Goal: Task Accomplishment & Management: Complete application form

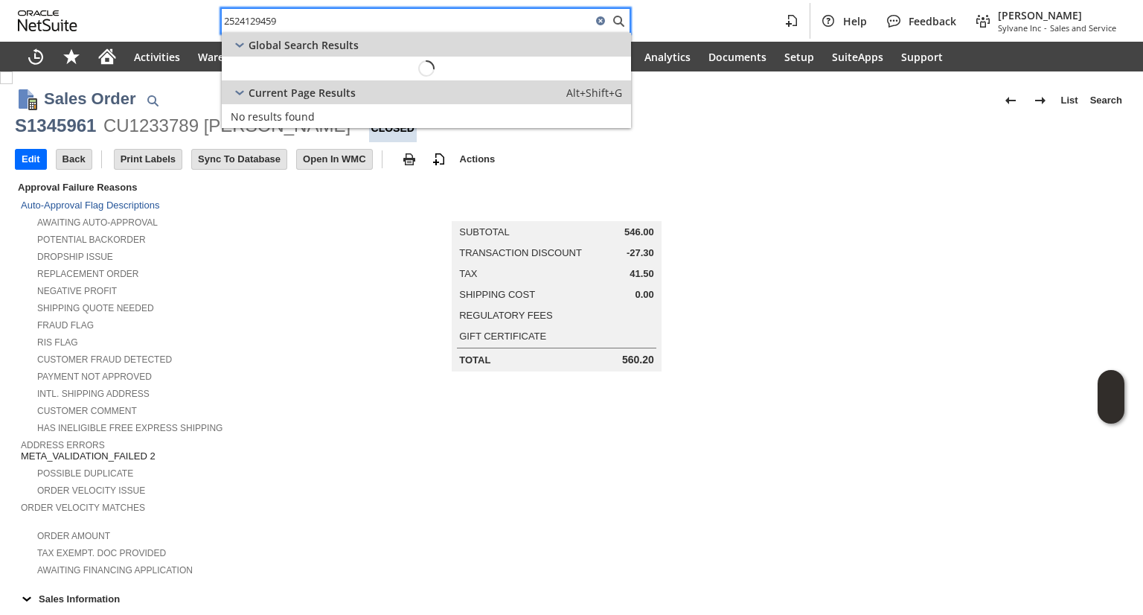
scroll to position [970, 0]
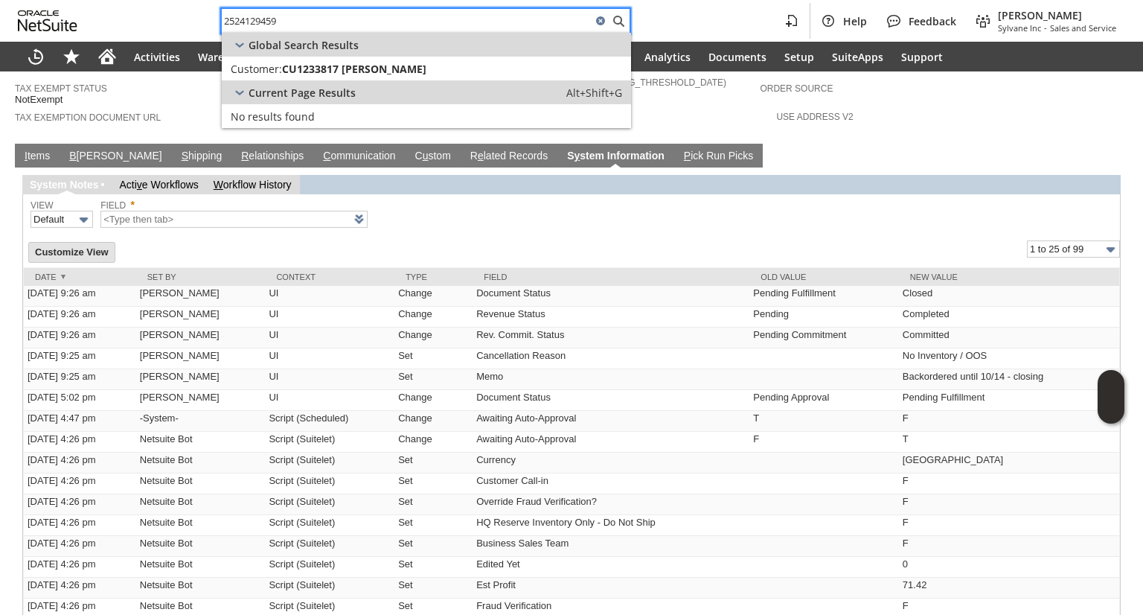
type input "2524129459"
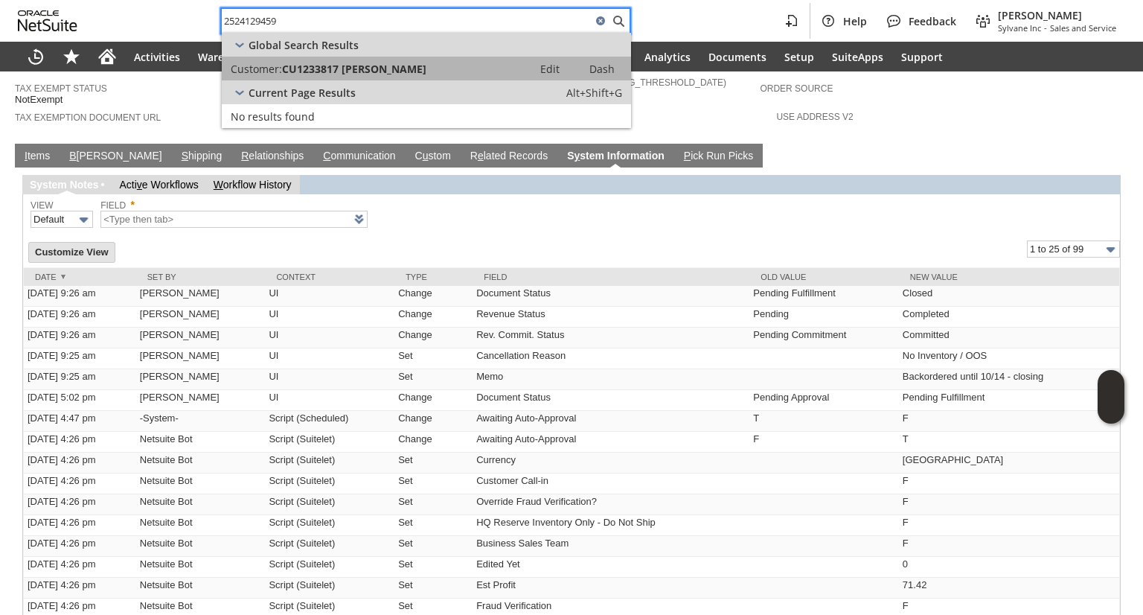
click at [418, 70] on span "CU1233817 Steven R Bonsall" at bounding box center [354, 69] width 144 height 14
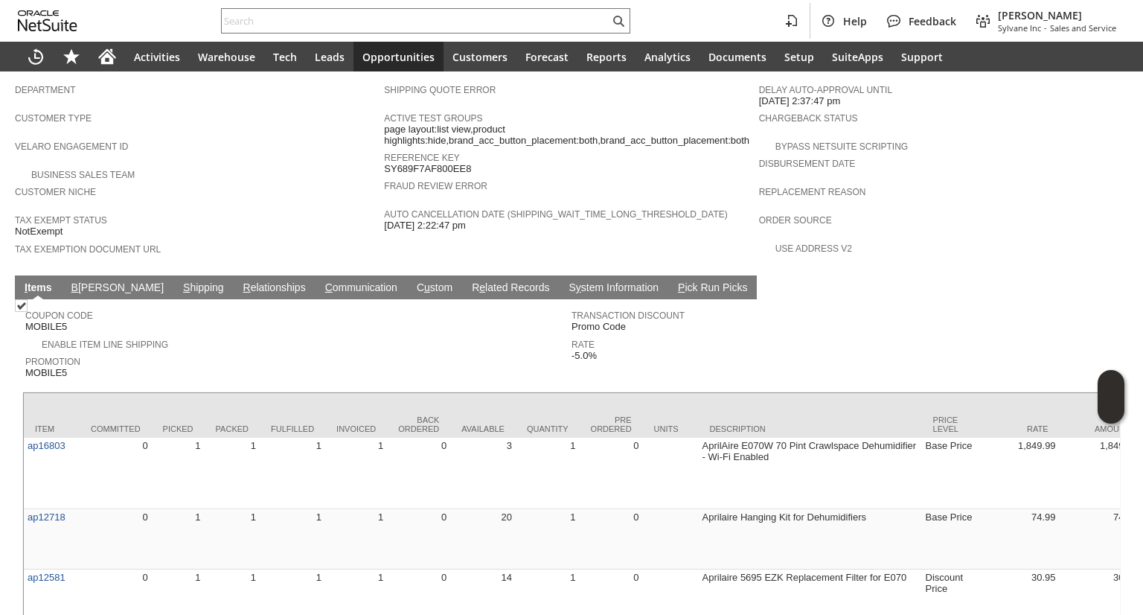
scroll to position [837, 0]
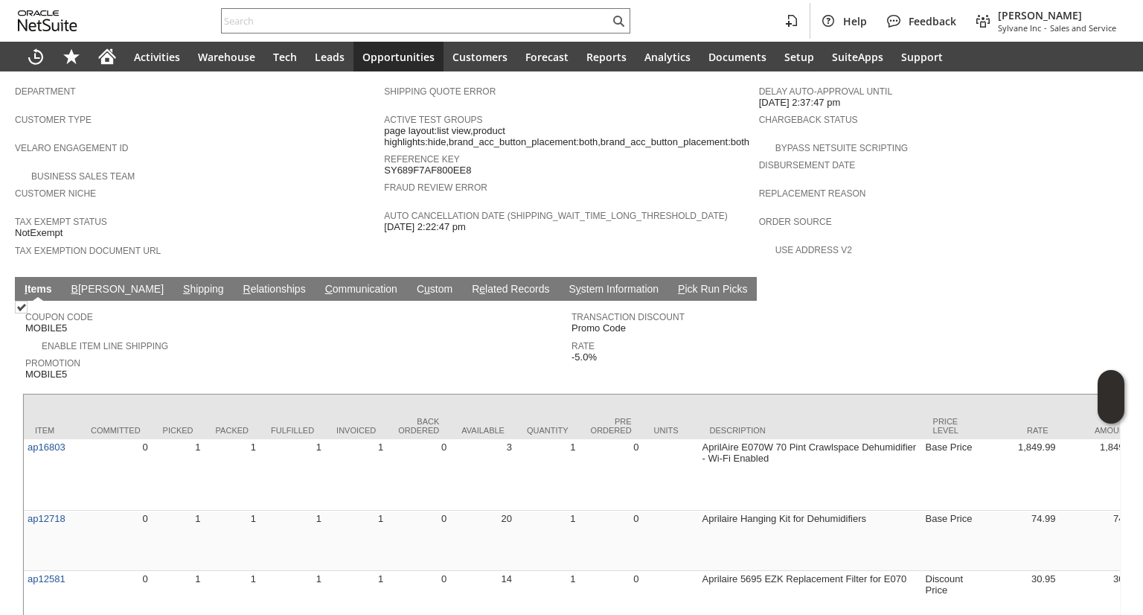
click at [179, 283] on link "S hipping" at bounding box center [203, 290] width 48 height 14
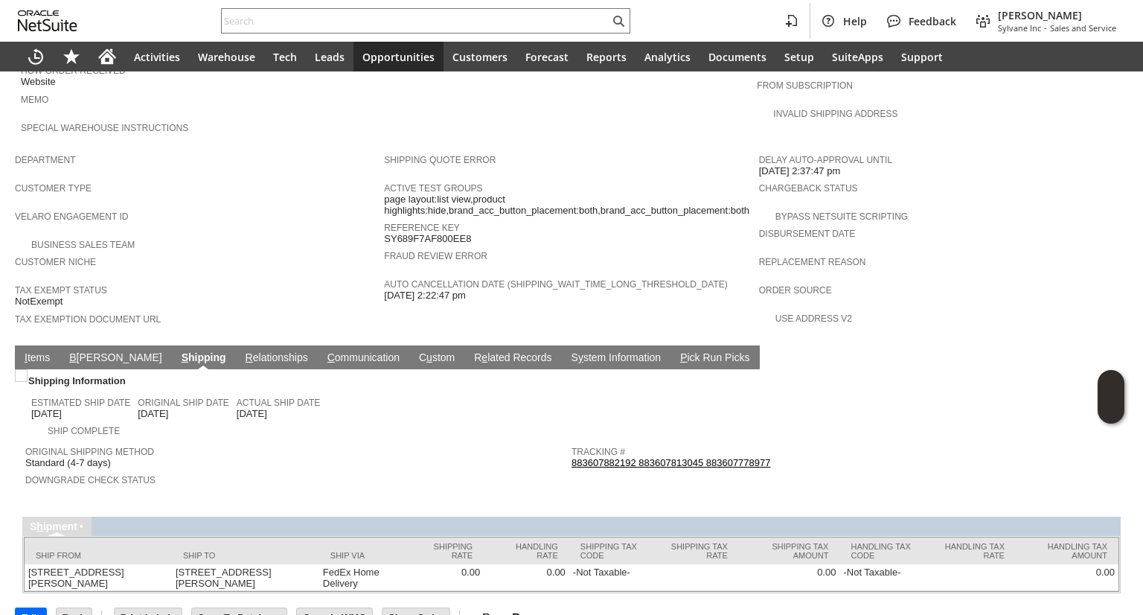
click at [639, 457] on link "883607882192 883607813045 883607778977" at bounding box center [671, 462] width 199 height 11
click at [39, 351] on link "I tems" at bounding box center [37, 358] width 33 height 14
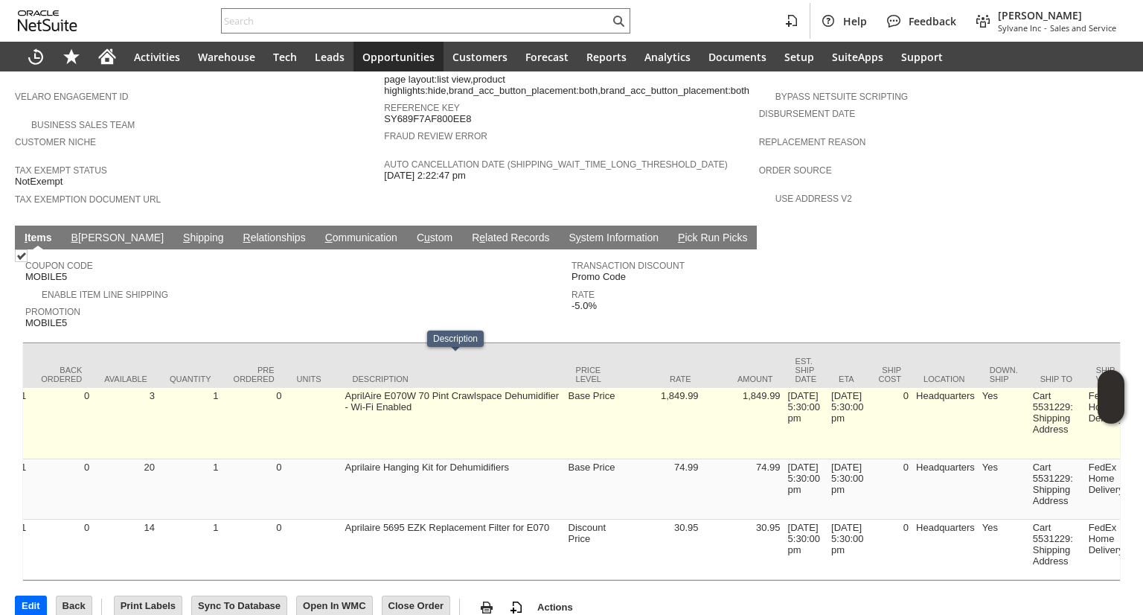
scroll to position [0, 359]
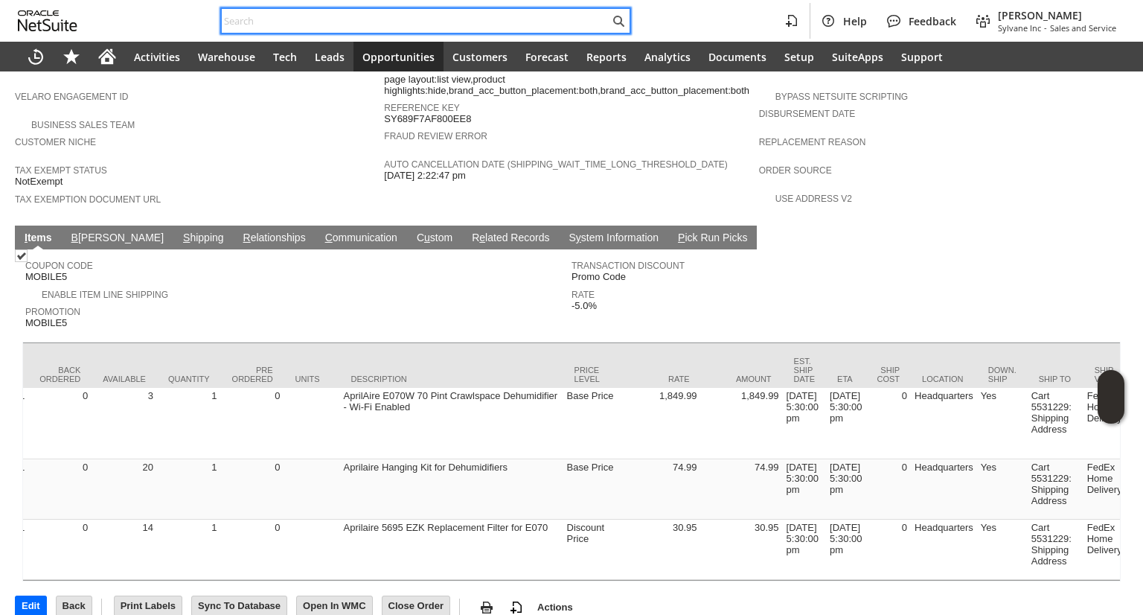
drag, startPoint x: 348, startPoint y: 21, endPoint x: 360, endPoint y: 22, distance: 11.9
click at [360, 22] on input "text" at bounding box center [416, 21] width 388 height 18
paste input "8046957724"
click at [360, 22] on input "8046957724" at bounding box center [416, 21] width 388 height 18
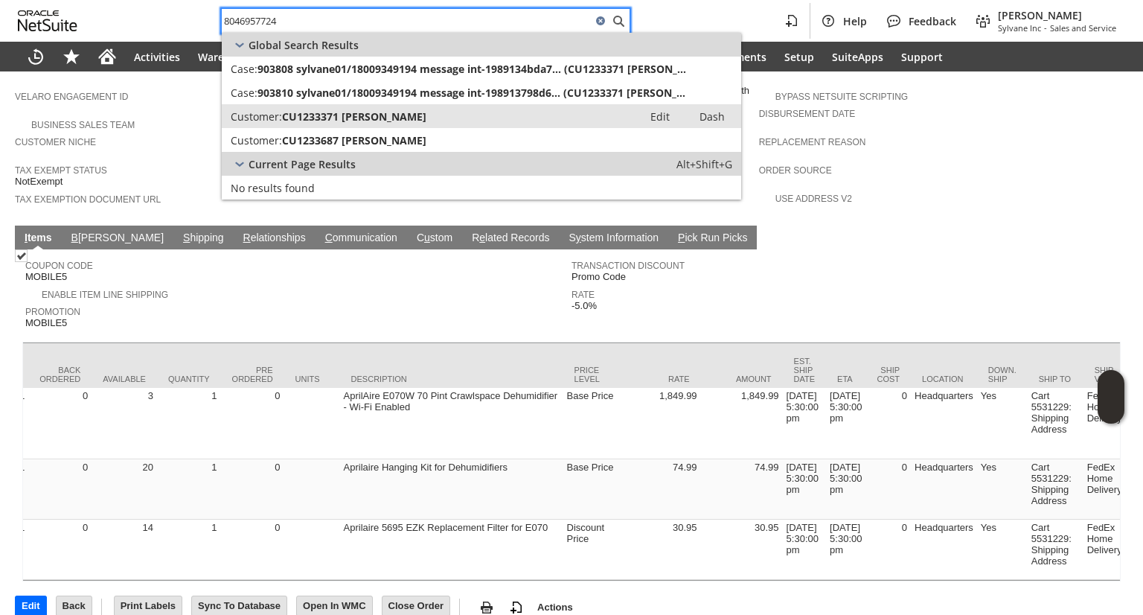
type input "8046957724"
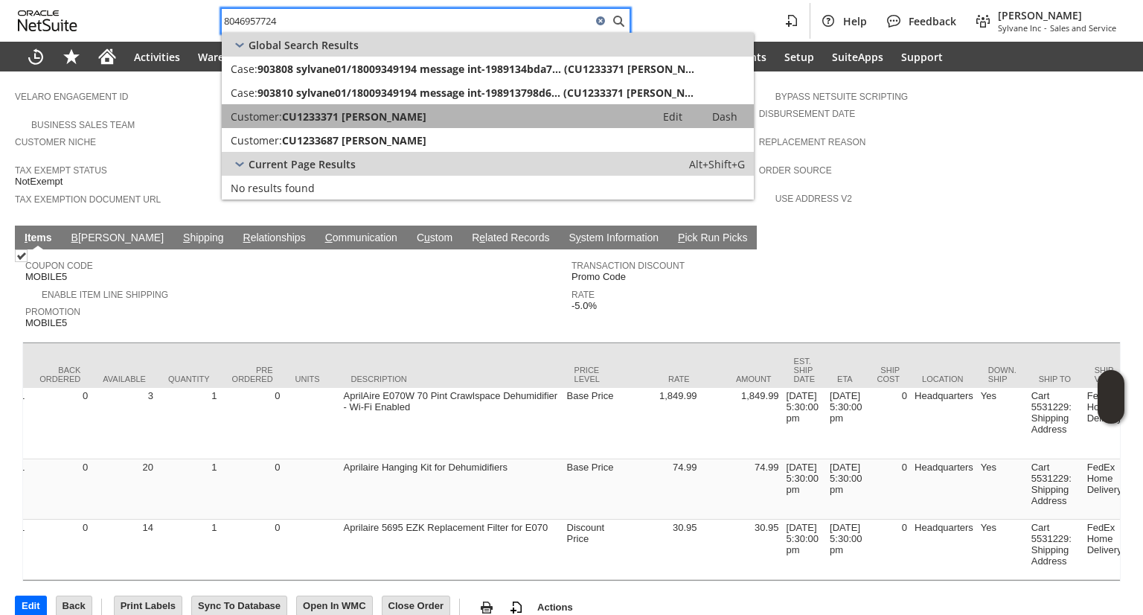
click at [411, 117] on div "Customer: CU1233371 Kahleen Brill" at bounding box center [439, 116] width 416 height 14
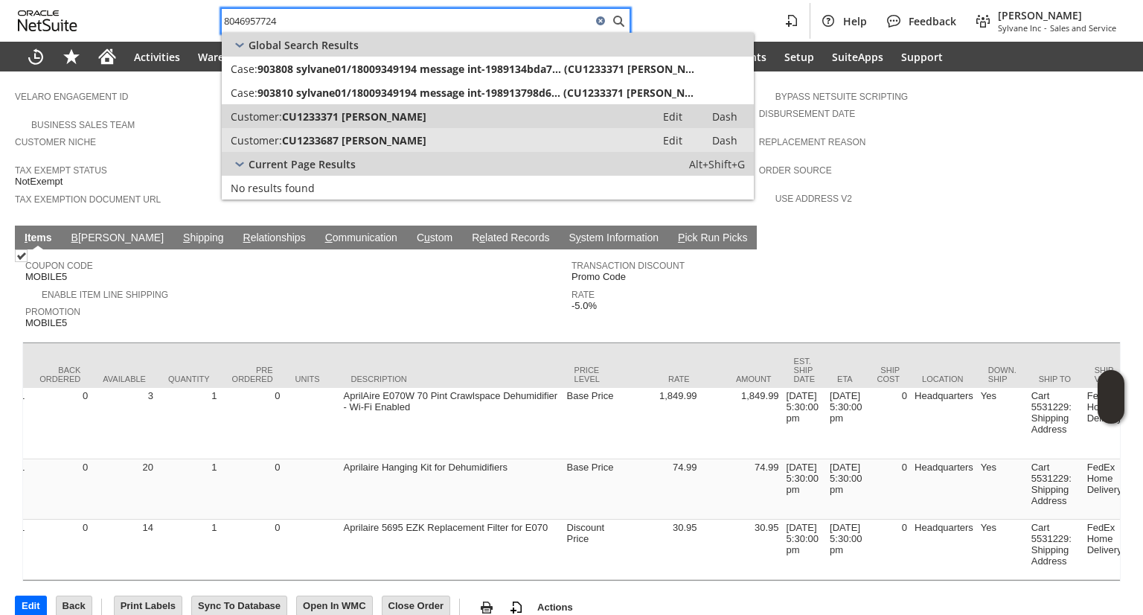
click at [412, 132] on link "Customer: CU1233687 Kathleen Brill Edit Dash" at bounding box center [488, 140] width 532 height 24
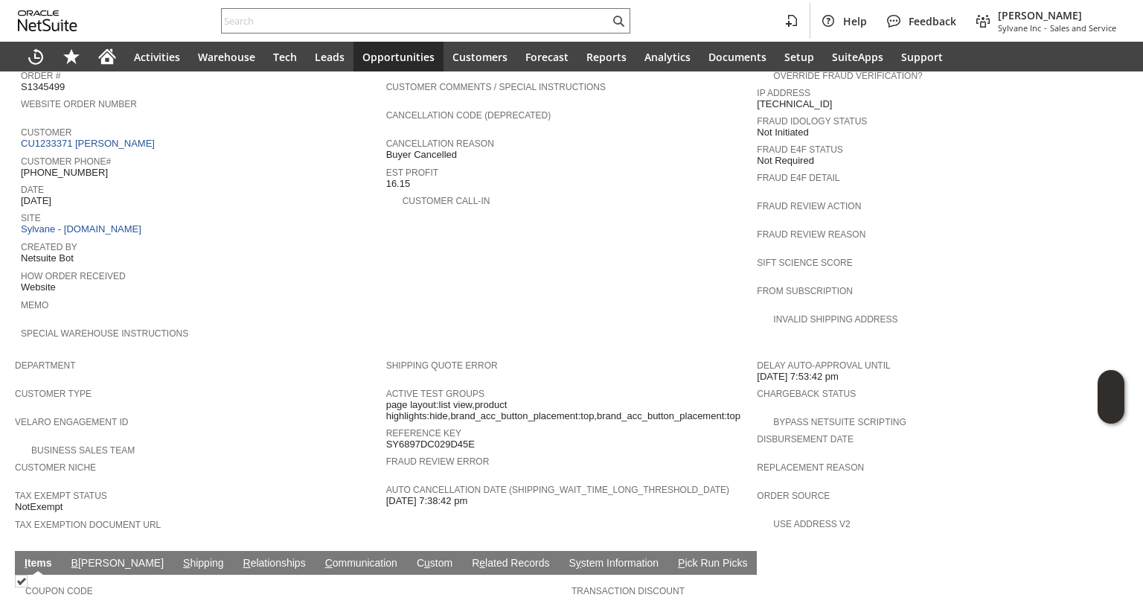
scroll to position [677, 0]
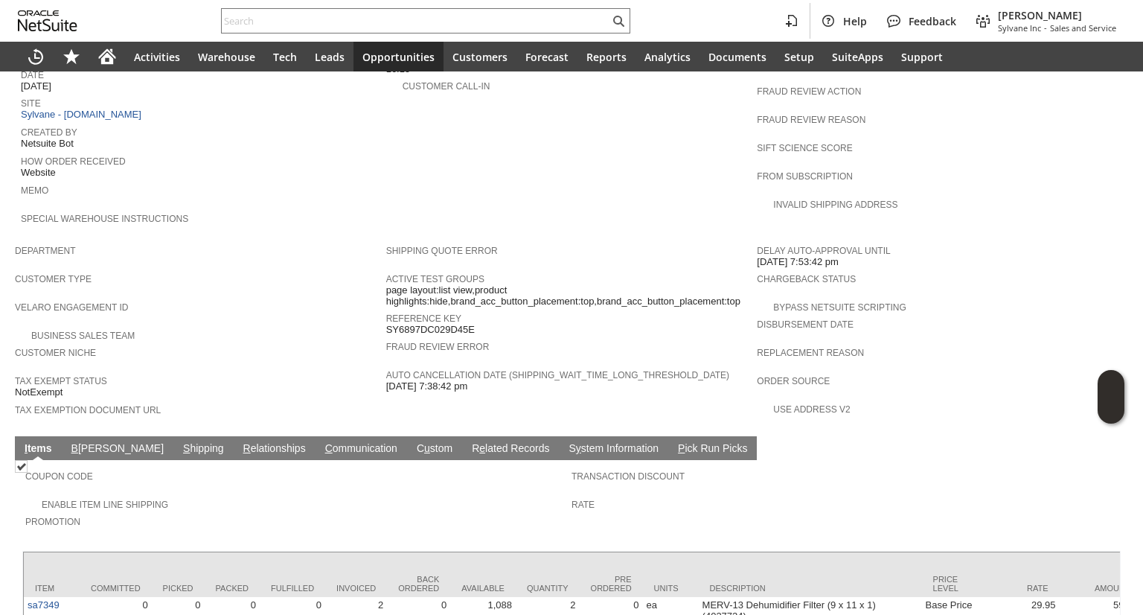
click at [86, 442] on link "B illing" at bounding box center [118, 449] width 100 height 14
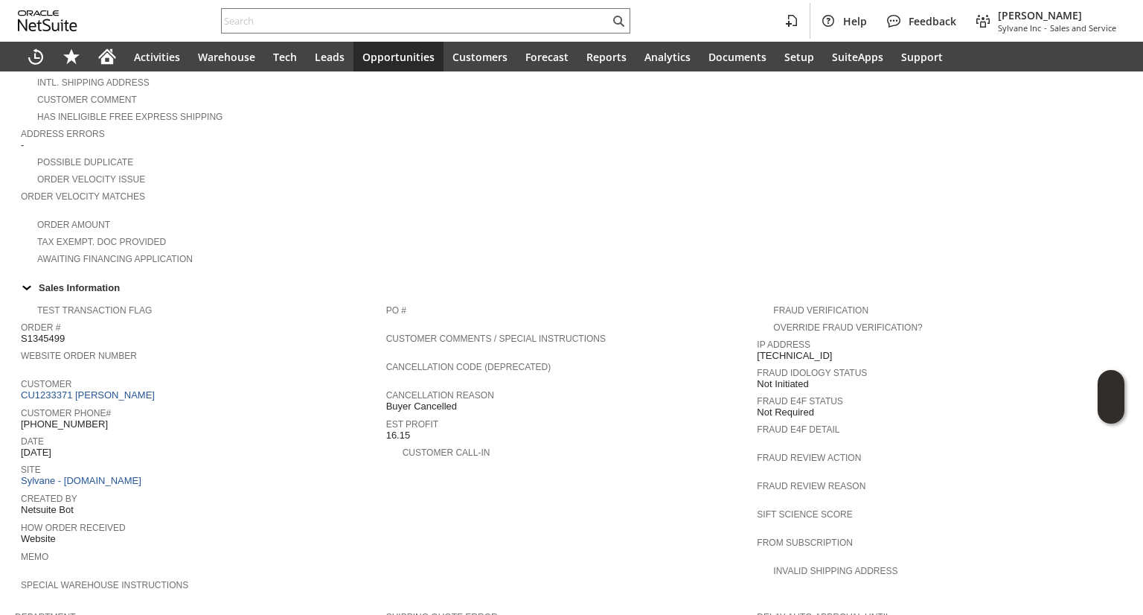
scroll to position [327, 0]
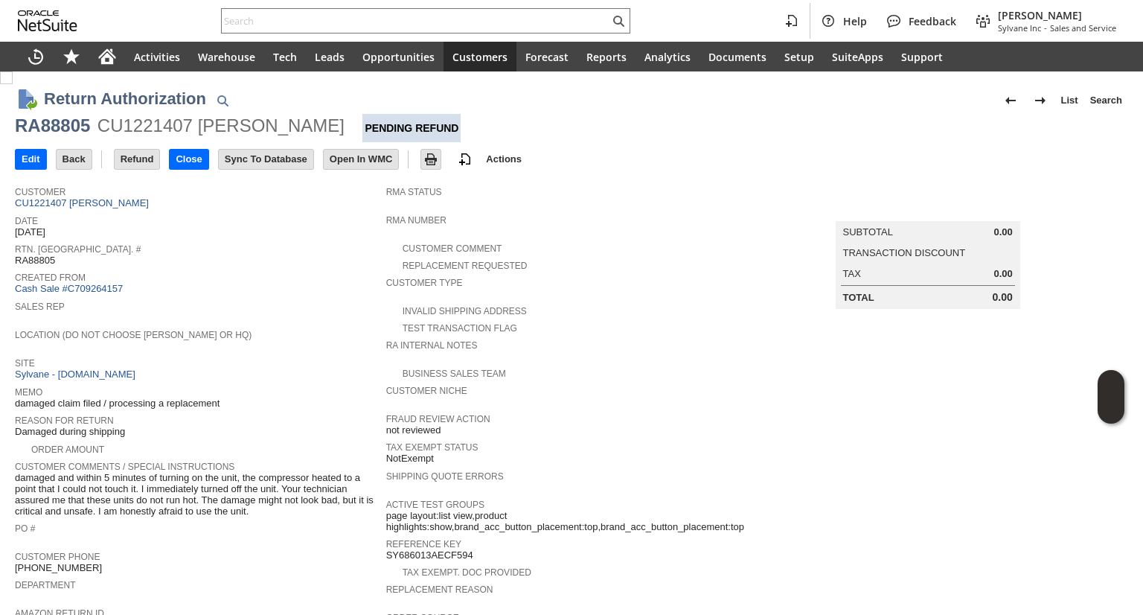
click at [678, 409] on span "Fraud Review Action" at bounding box center [568, 416] width 364 height 15
click at [662, 456] on td "Tax Exempt Status NotExempt" at bounding box center [571, 452] width 371 height 29
click at [697, 470] on span "Shipping Quote Errors" at bounding box center [568, 474] width 364 height 15
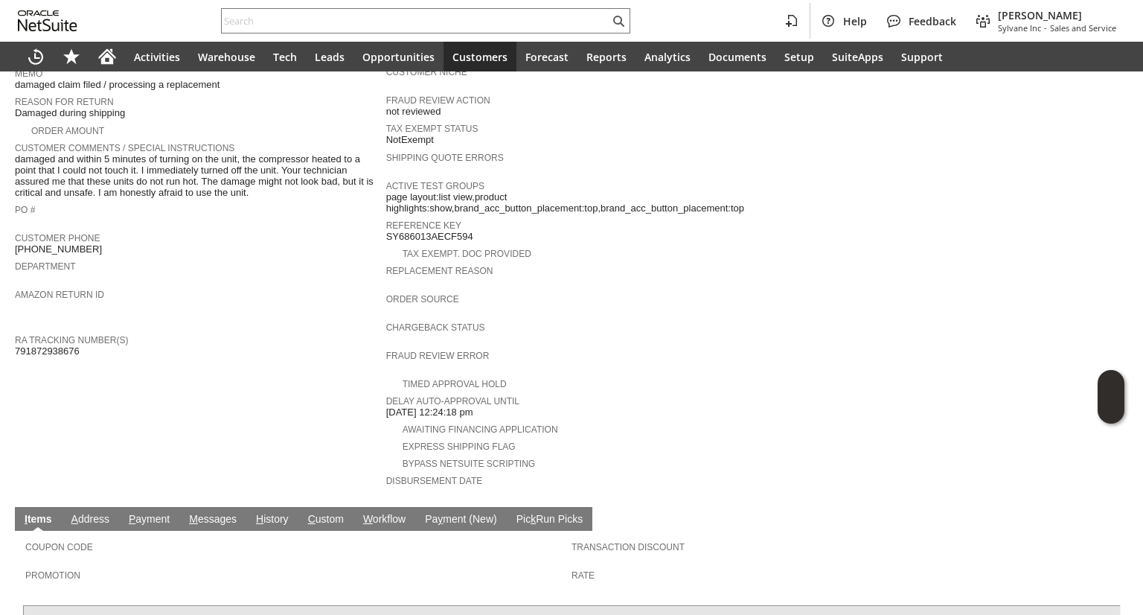
scroll to position [450, 0]
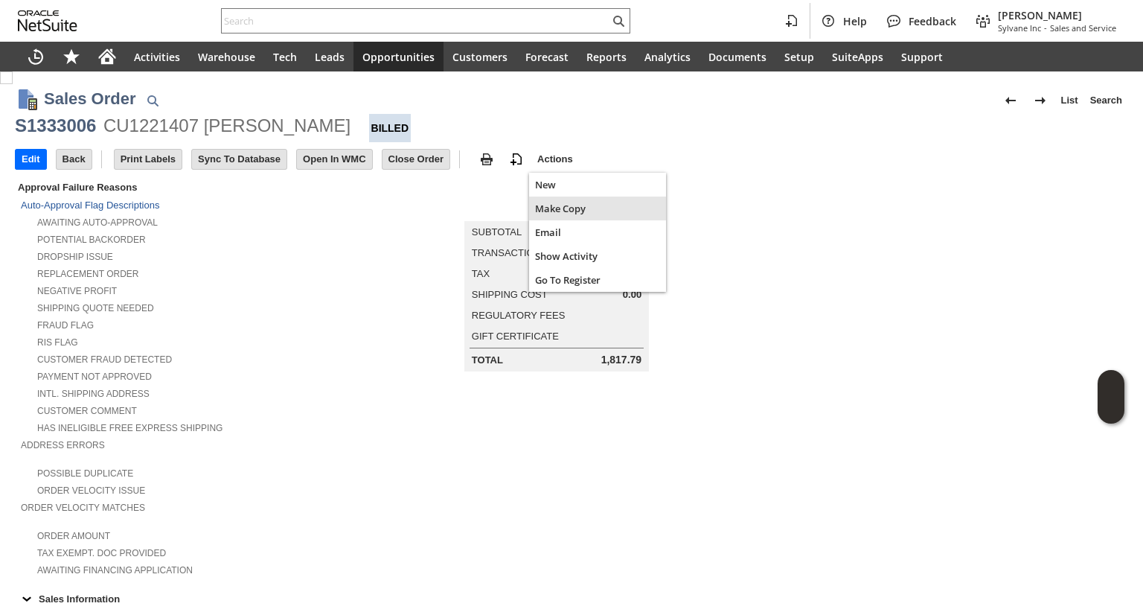
click at [551, 211] on span "Make Copy" at bounding box center [597, 208] width 125 height 13
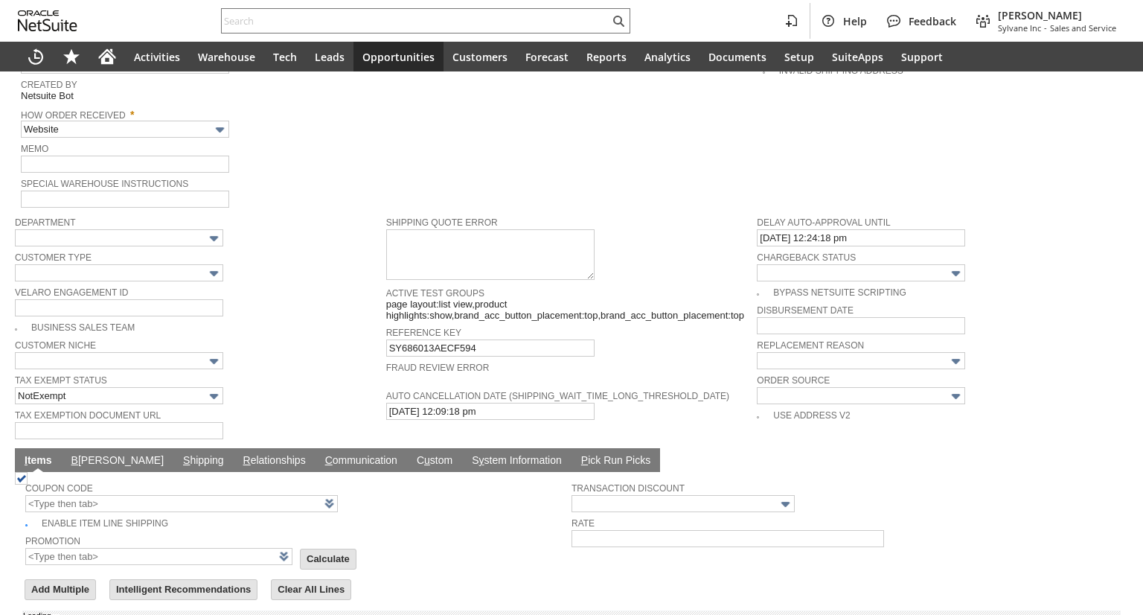
scroll to position [877, 0]
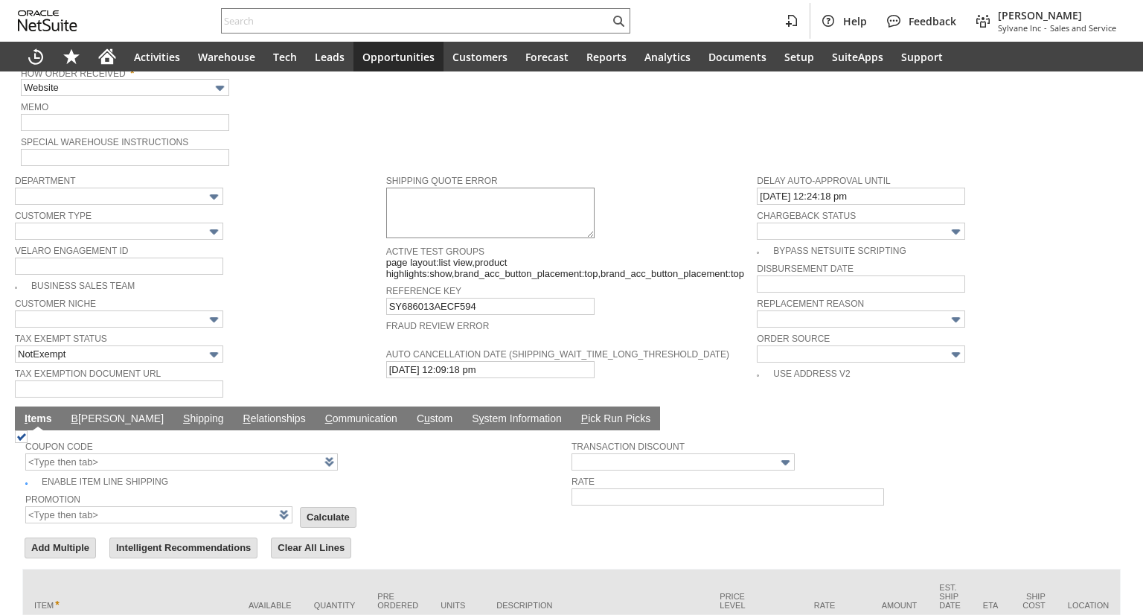
type input "Headquarters - Phone/Fax"
type input "Make Copy"
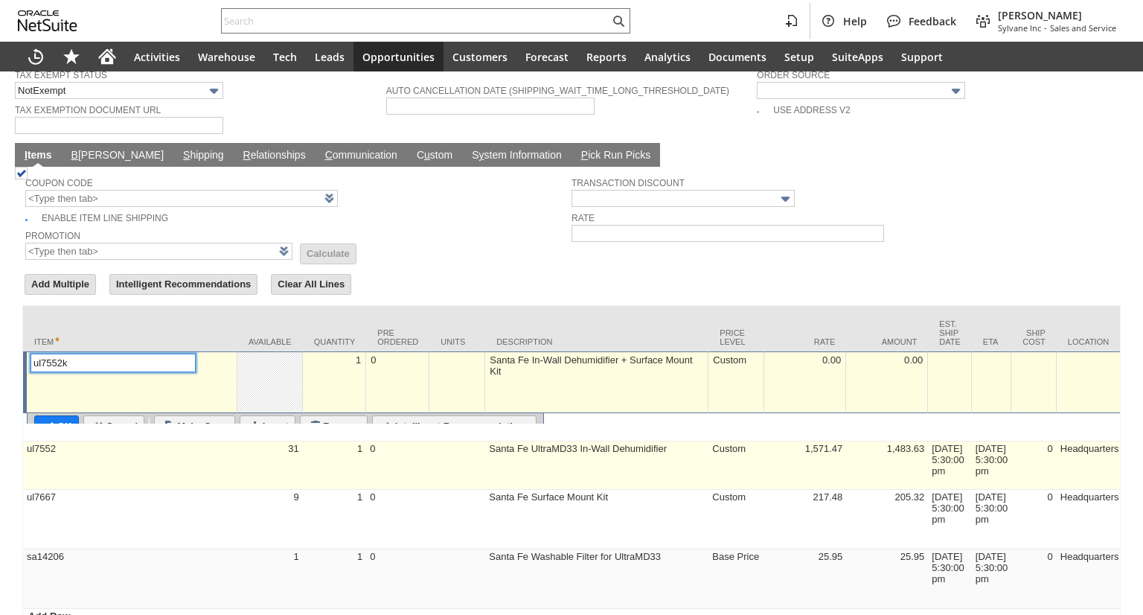
type input "Intelligent Recommendations¹⁰"
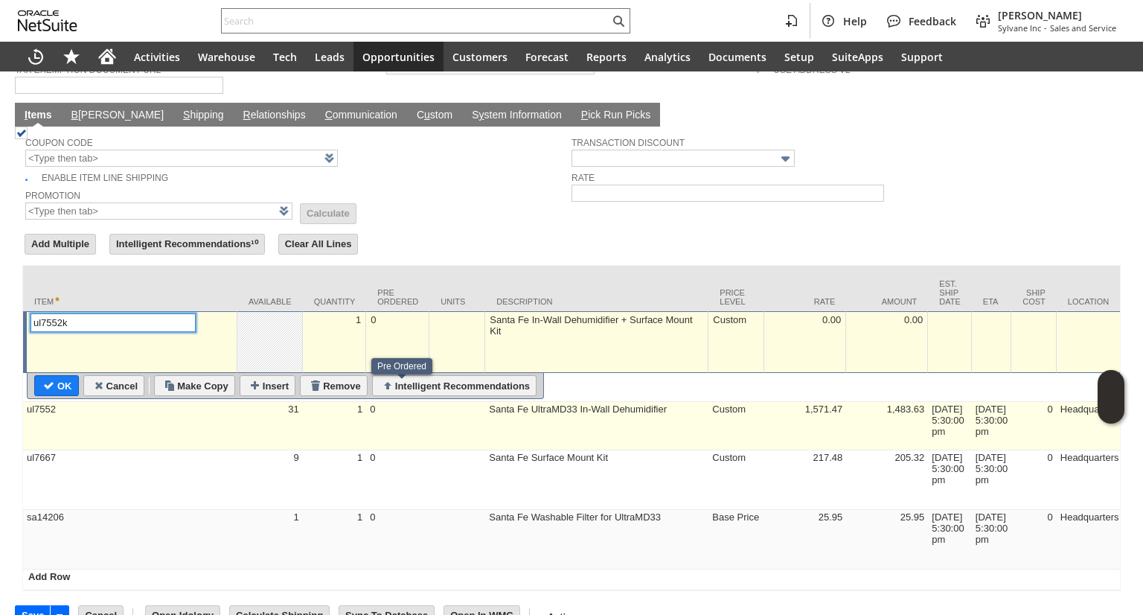
scroll to position [1182, 0]
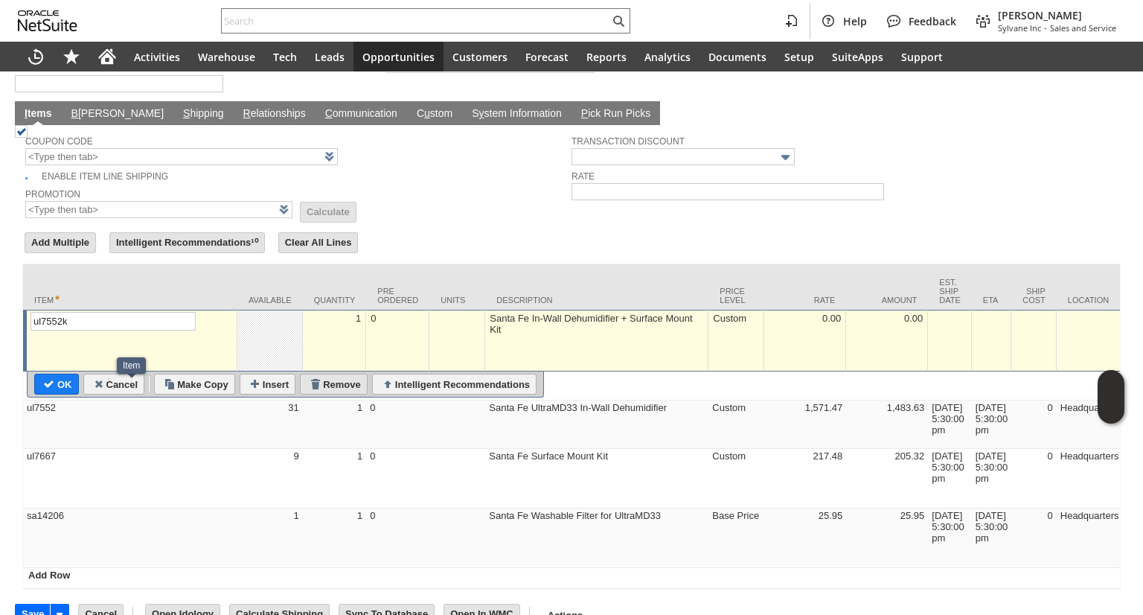
click at [331, 374] on input "Remove" at bounding box center [334, 383] width 66 height 19
type input "ul7552"
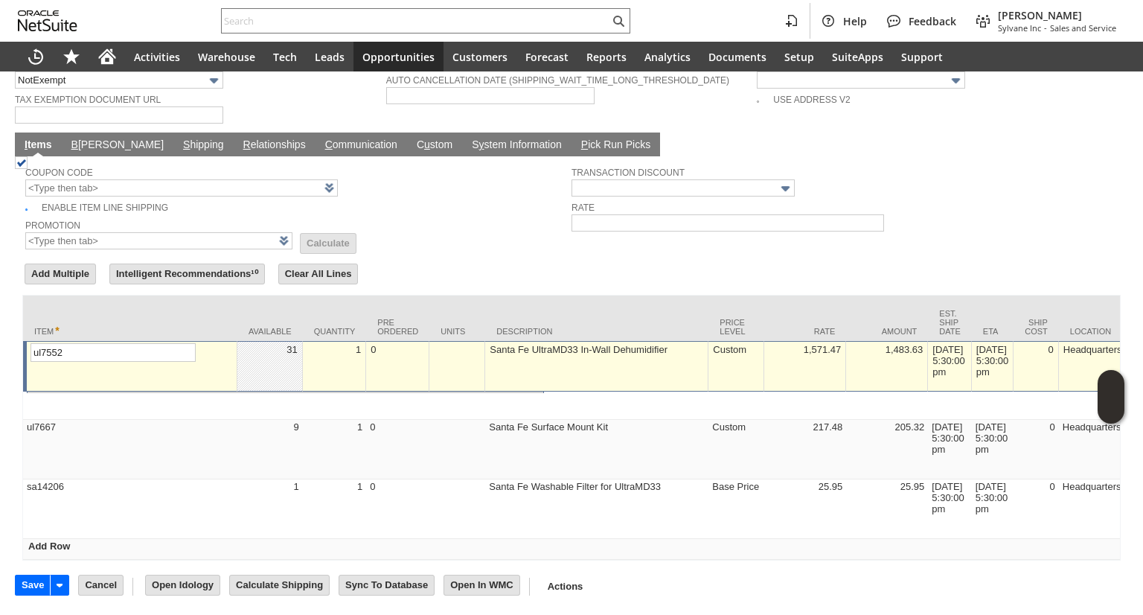
scroll to position [1133, 0]
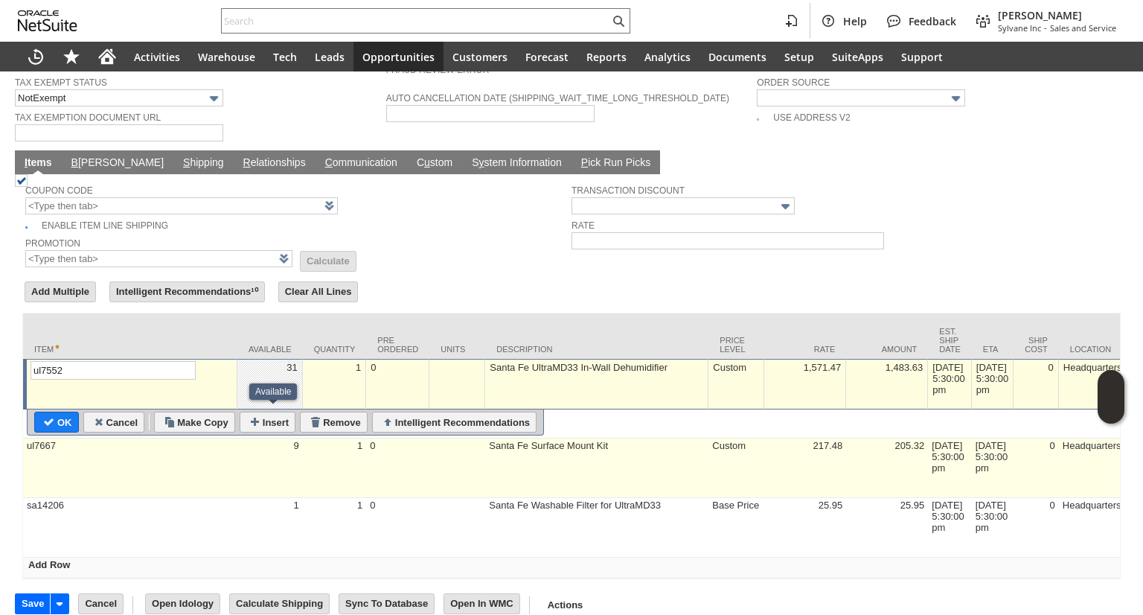
click at [298, 463] on td "9" at bounding box center [269, 468] width 65 height 60
type input "ul7667"
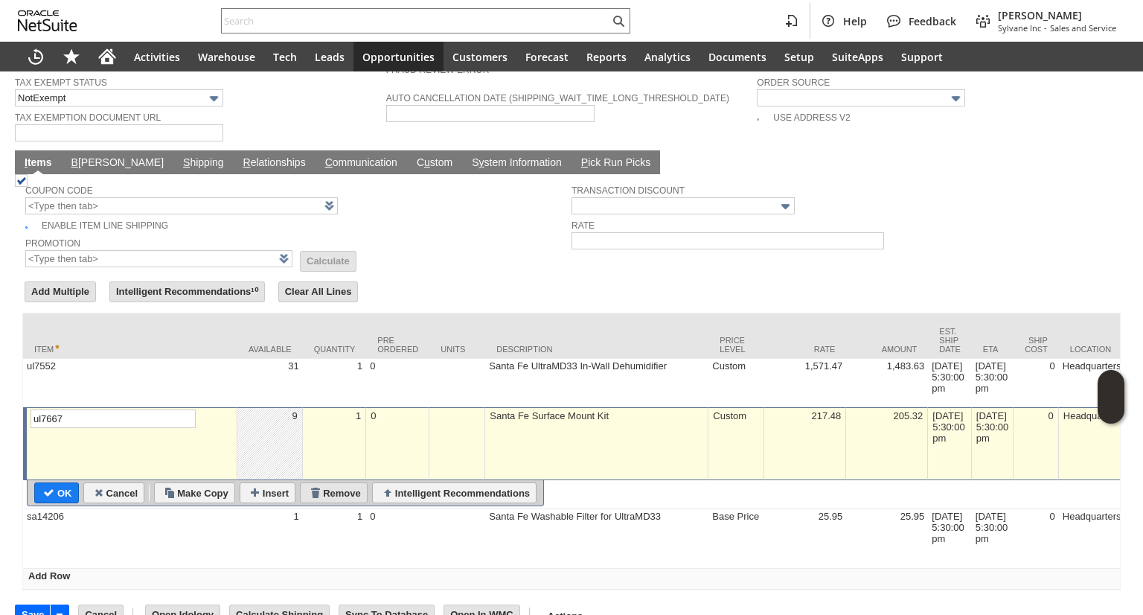
click at [336, 483] on input "Remove" at bounding box center [334, 492] width 66 height 19
type input "sa14206"
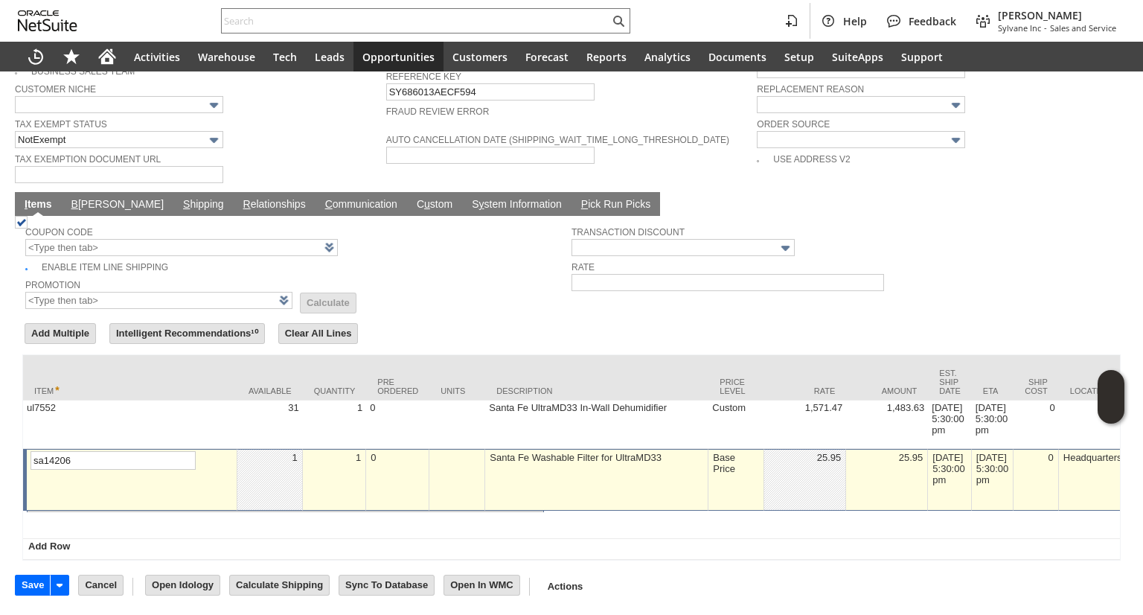
scroll to position [1073, 0]
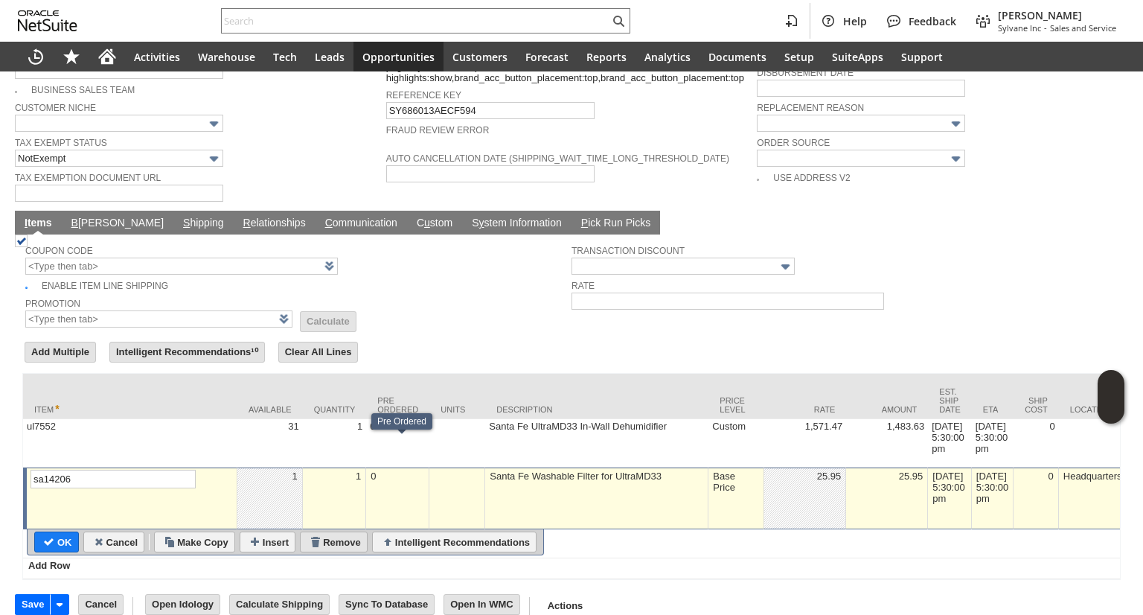
click at [359, 532] on input "Remove" at bounding box center [334, 541] width 66 height 19
type input "Add"
type input "Copy Previous"
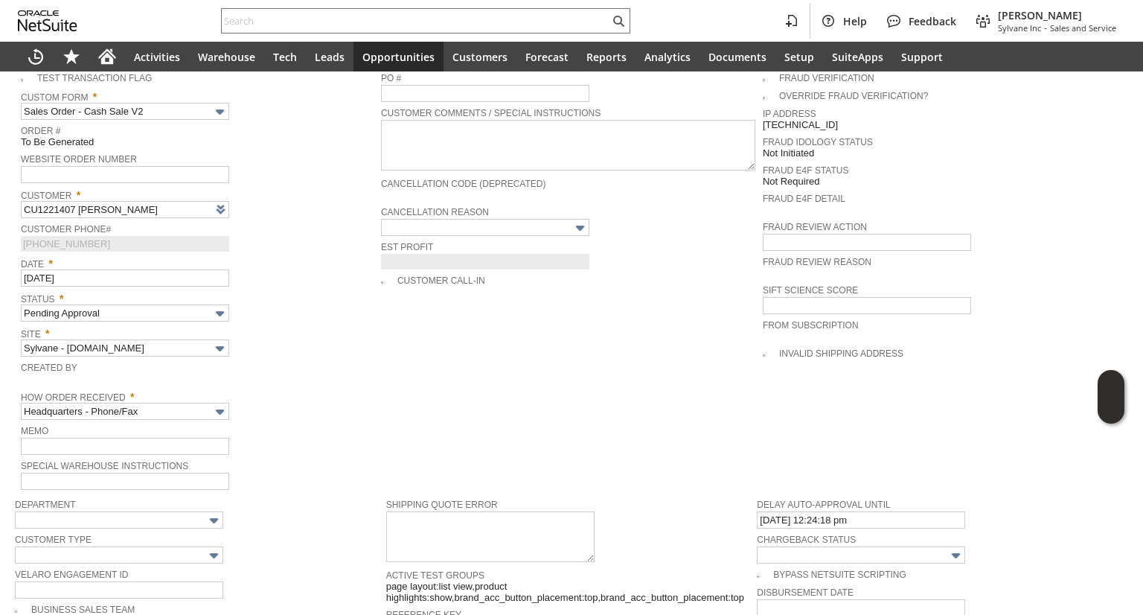
scroll to position [559, 0]
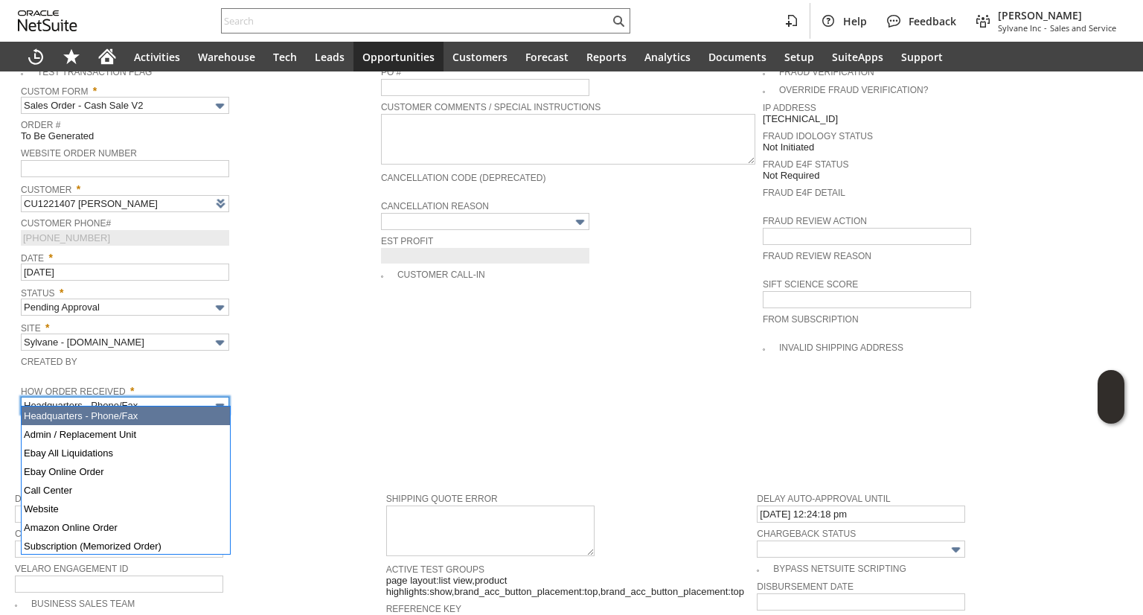
click at [187, 405] on input "Headquarters - Phone/Fax" at bounding box center [125, 405] width 208 height 17
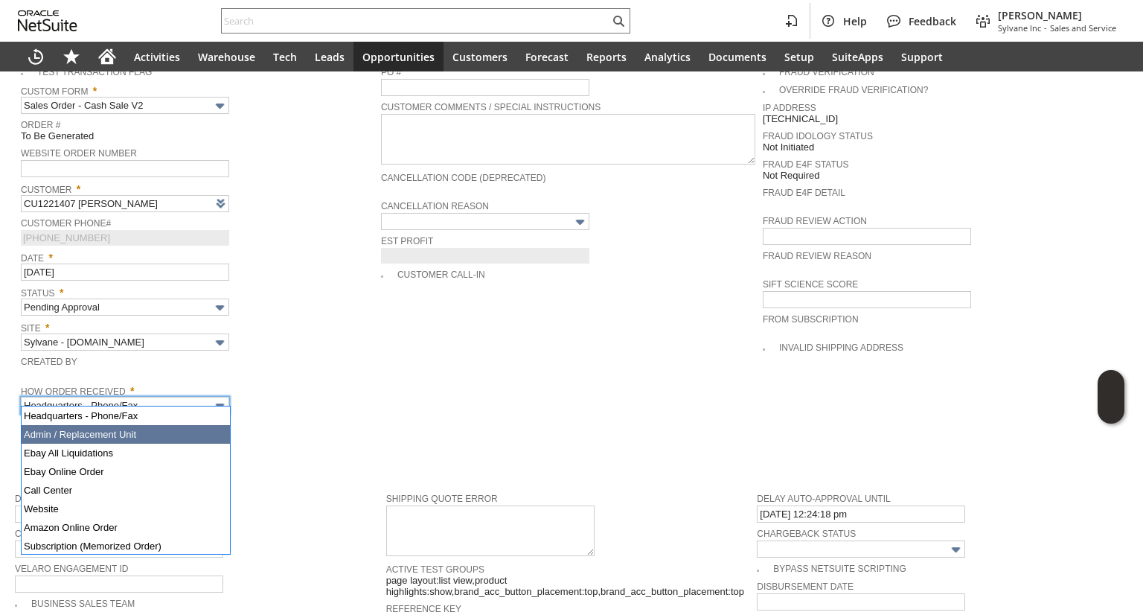
type input "Admin / Replacement Unit"
type input "ul7552"
type input "OK"
type input "Make Copy"
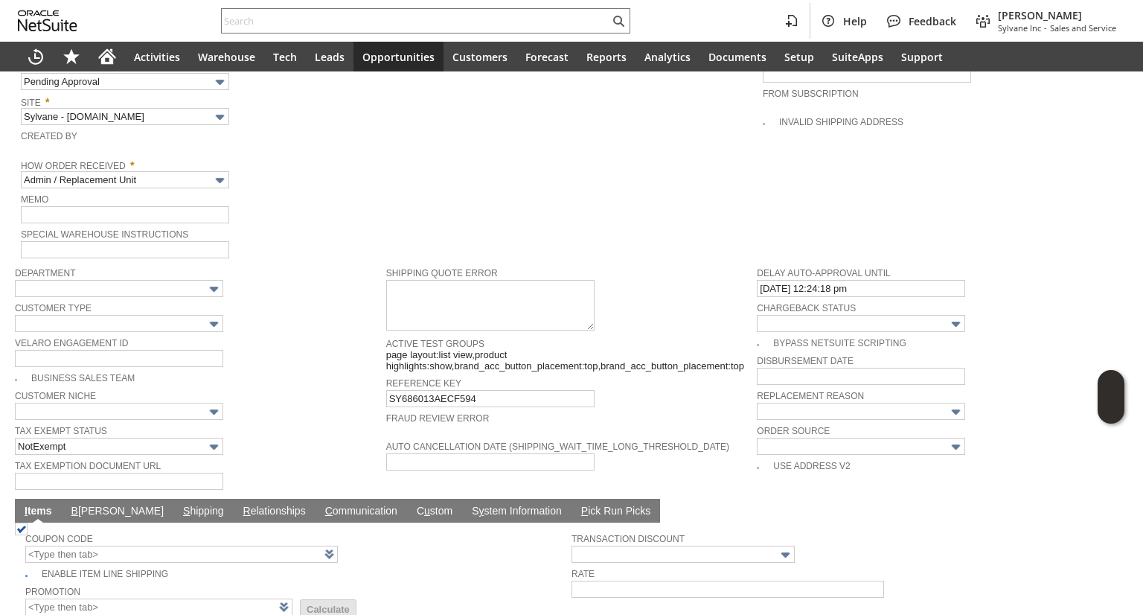
scroll to position [762, 0]
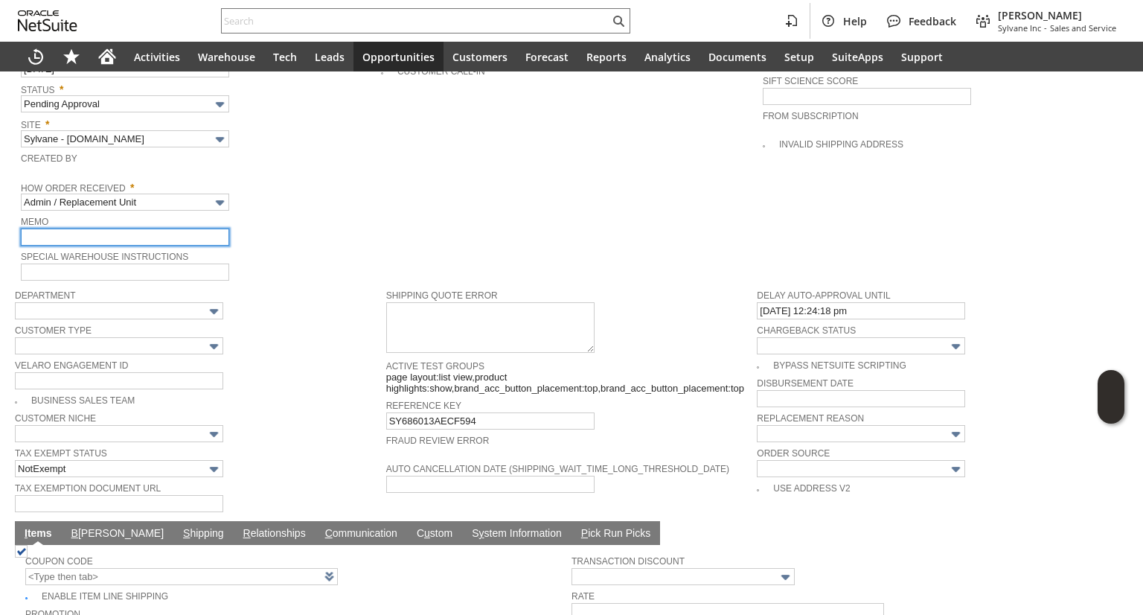
click at [138, 230] on input "text" at bounding box center [125, 237] width 208 height 17
type input "r"
type input "Replacement order"
click at [827, 444] on span "Order Source" at bounding box center [939, 452] width 364 height 16
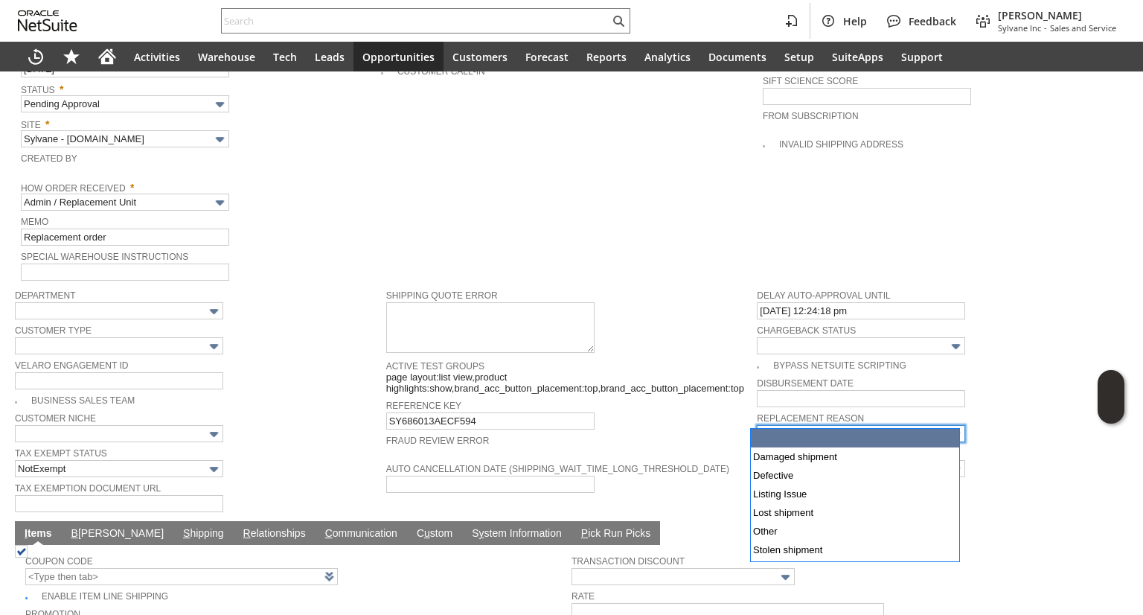
click at [841, 426] on input "text" at bounding box center [861, 433] width 208 height 17
type input "Damaged shipment"
click at [725, 432] on span "Fraud Review Error" at bounding box center [568, 438] width 364 height 15
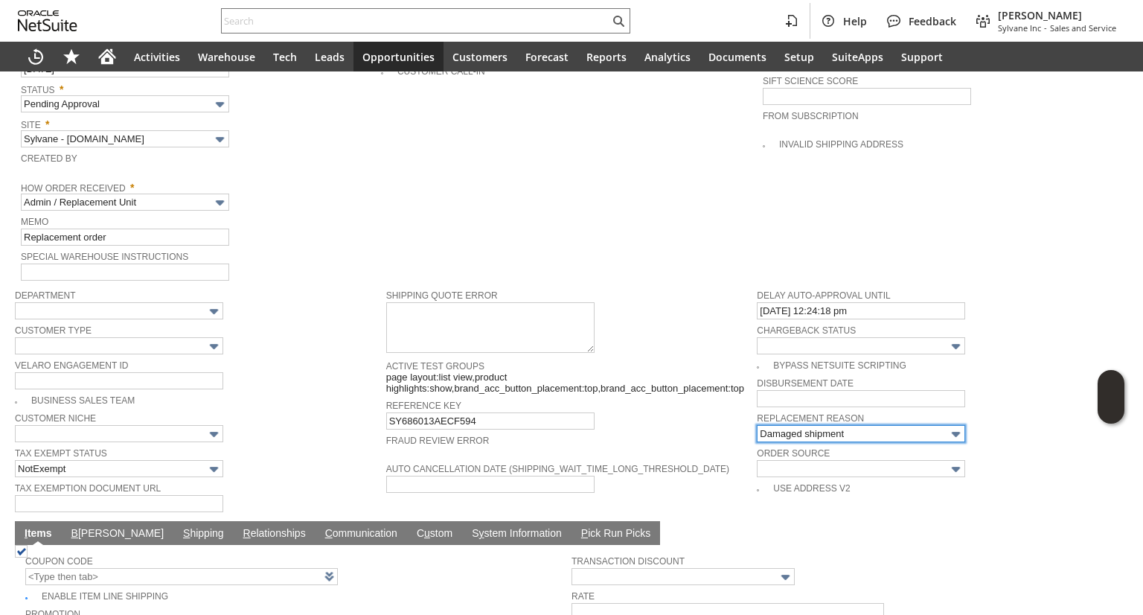
scroll to position [1013, 0]
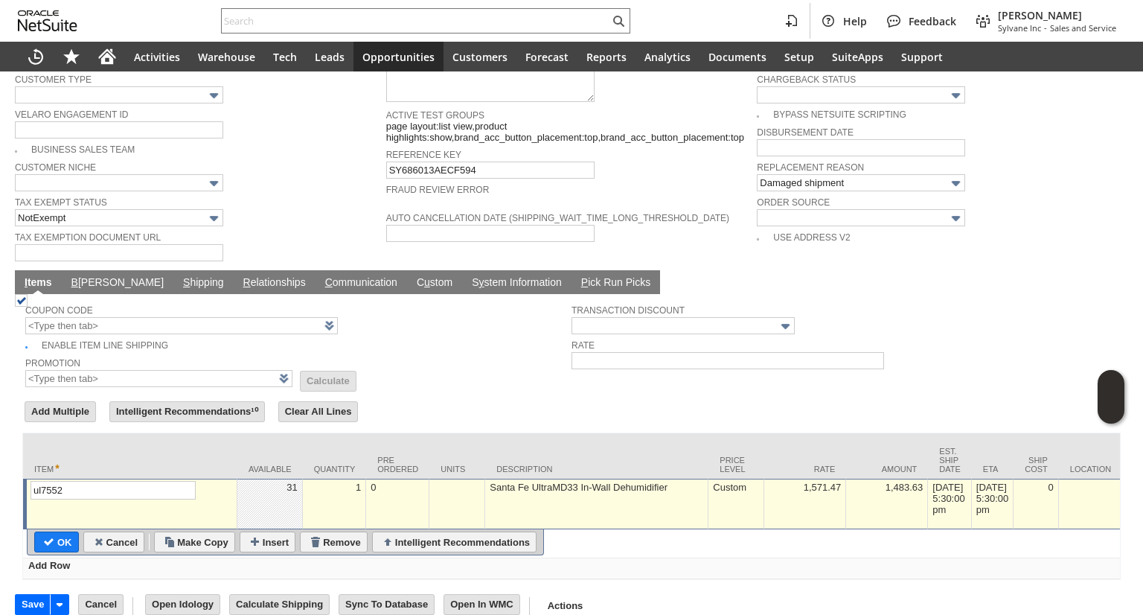
click at [814, 496] on td "1,571.47" at bounding box center [805, 504] width 82 height 51
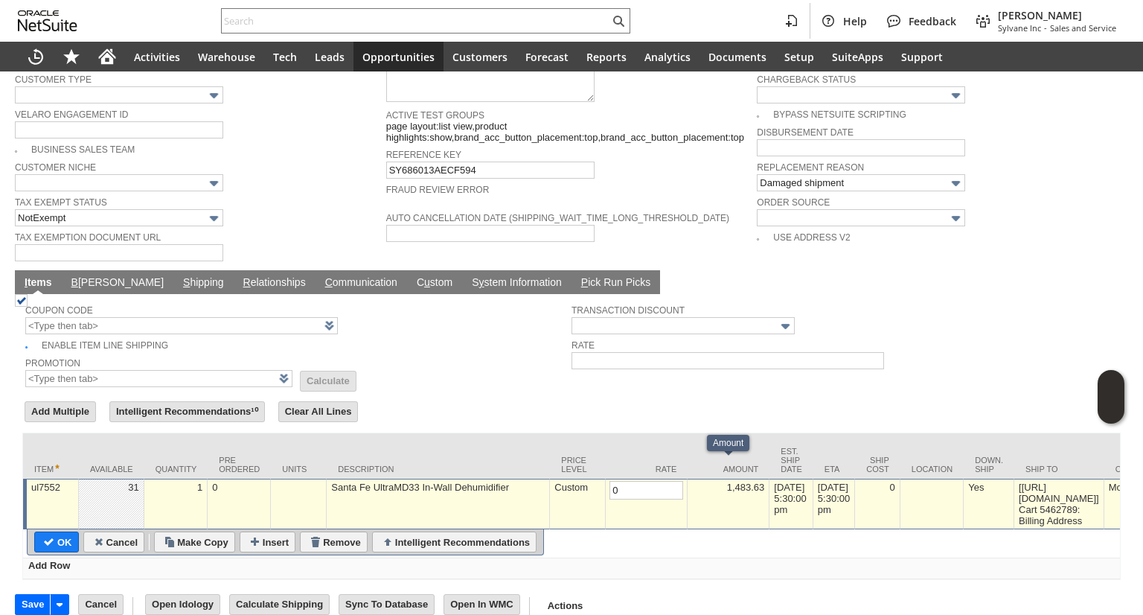
type input "0.00"
click at [62, 529] on table "OK Cancel Make Copy Insert Remove Intelligent Recommendations" at bounding box center [285, 542] width 517 height 26
click at [62, 532] on input "OK" at bounding box center [56, 541] width 43 height 19
type input "Add"
type input "Copy Previous"
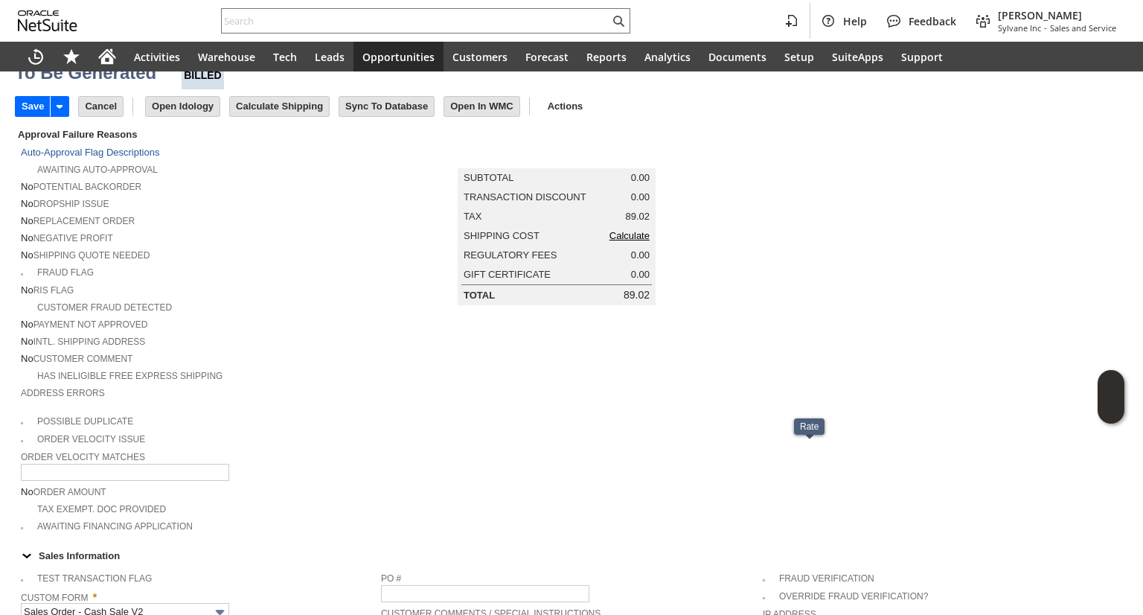
scroll to position [0, 0]
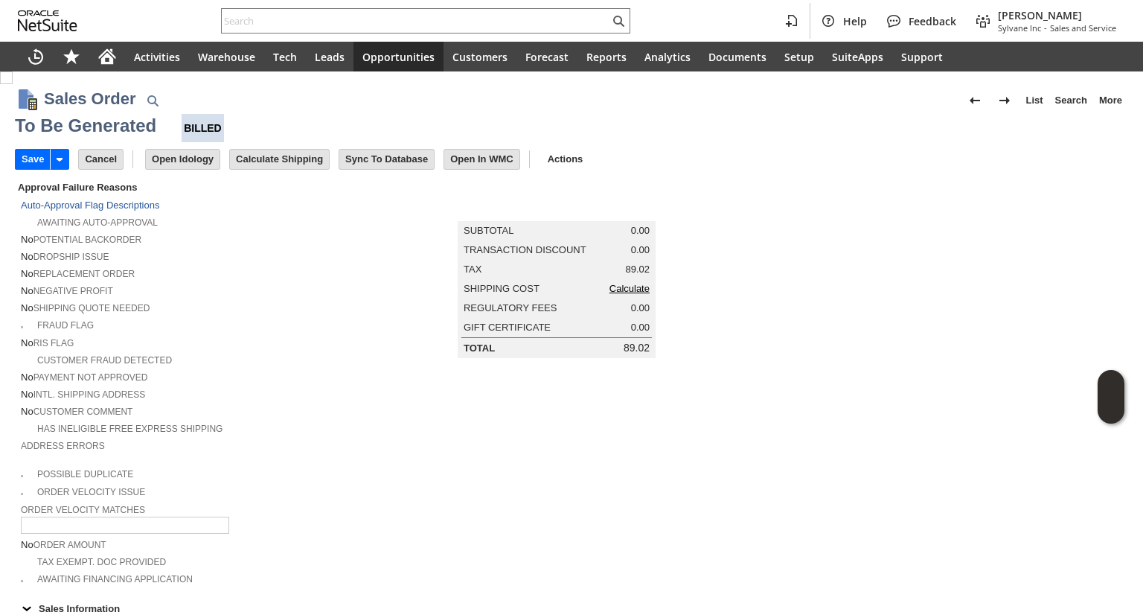
click at [622, 291] on link "Calculate" at bounding box center [630, 288] width 40 height 11
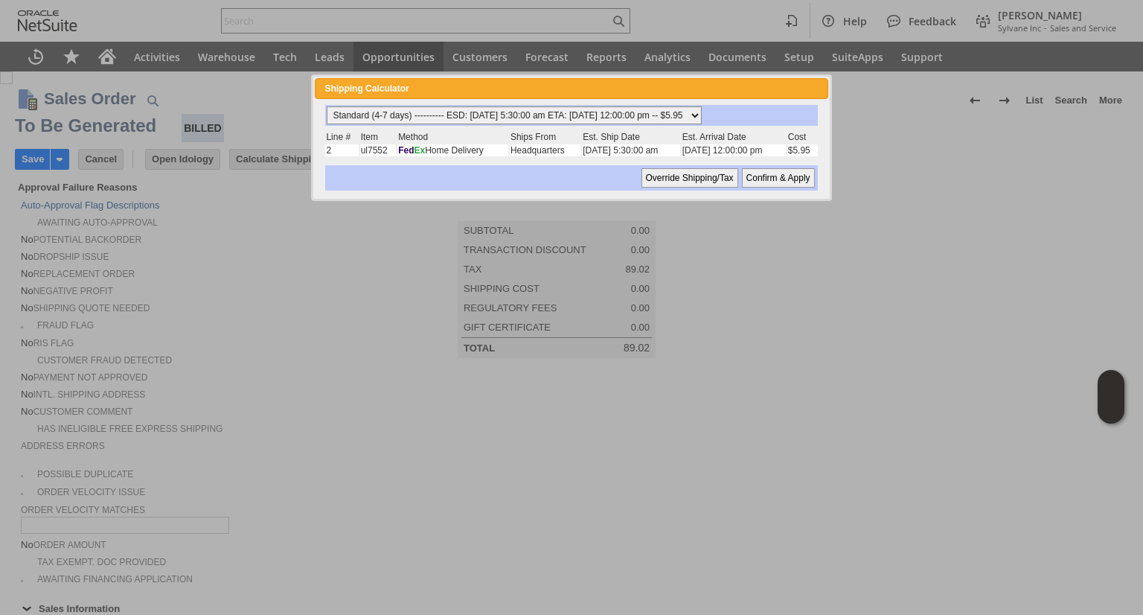
click at [578, 115] on select "Standard (4-7 days) ---------- ESD: 08/20/2025 5:30:00 am ETA: 08/21/2025 12:00…" at bounding box center [514, 115] width 375 height 18
select select "2 Day ------------------------ ESD: 08/20/2025 5:30:00 am ETA: 08/21/2025 12:00…"
click at [327, 106] on select "Standard (4-7 days) ---------- ESD: 08/20/2025 5:30:00 am ETA: 08/21/2025 12:00…" at bounding box center [514, 115] width 375 height 18
click at [767, 168] on input "Confirm & Apply" at bounding box center [778, 177] width 73 height 19
type input "Add"
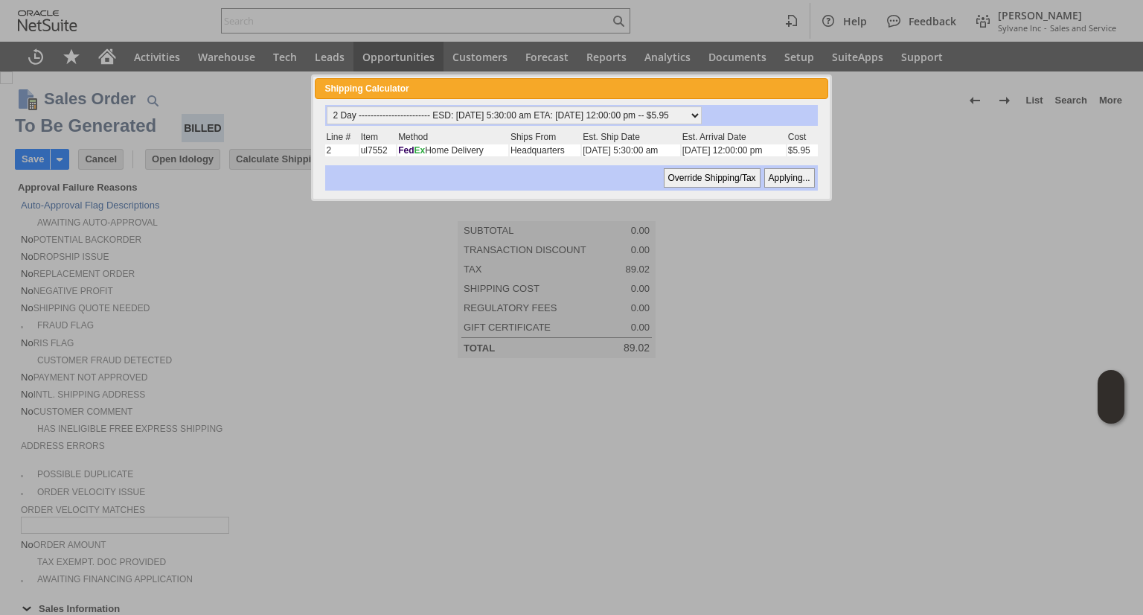
type input "Copy Previous"
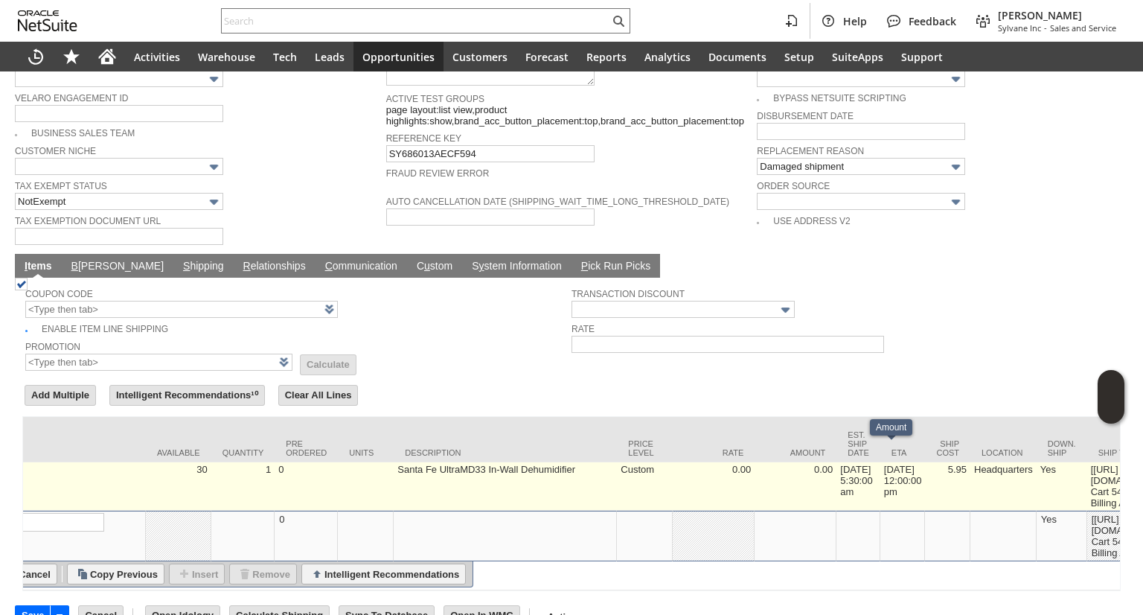
scroll to position [0, 92]
click at [965, 469] on td "5.95" at bounding box center [946, 486] width 45 height 48
type input "5.95"
type input "OK"
type input "Make Copy"
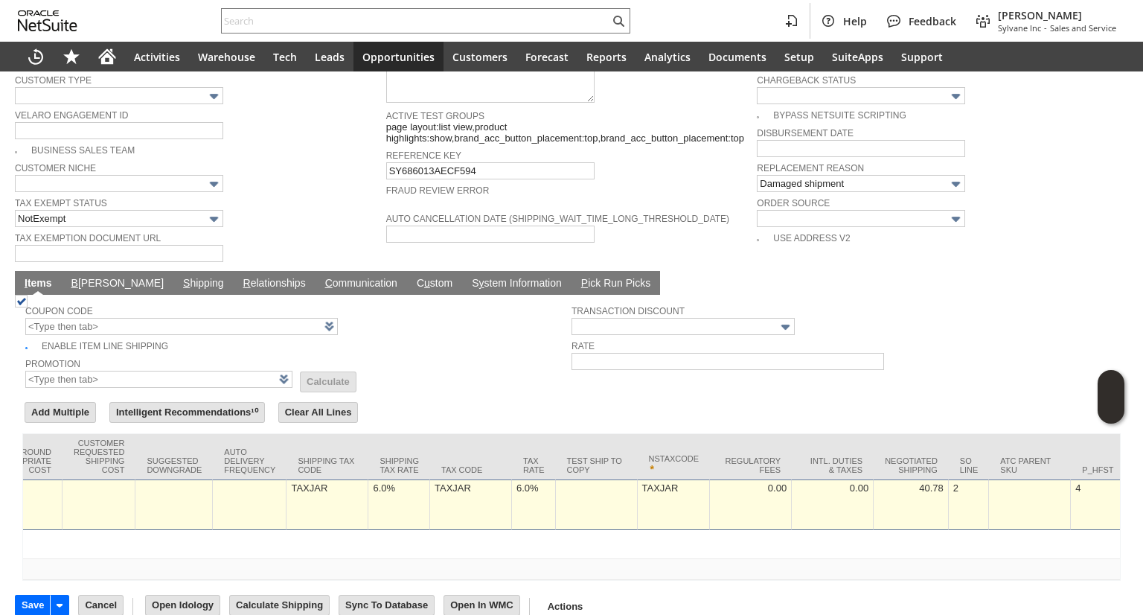
scroll to position [0, 2534]
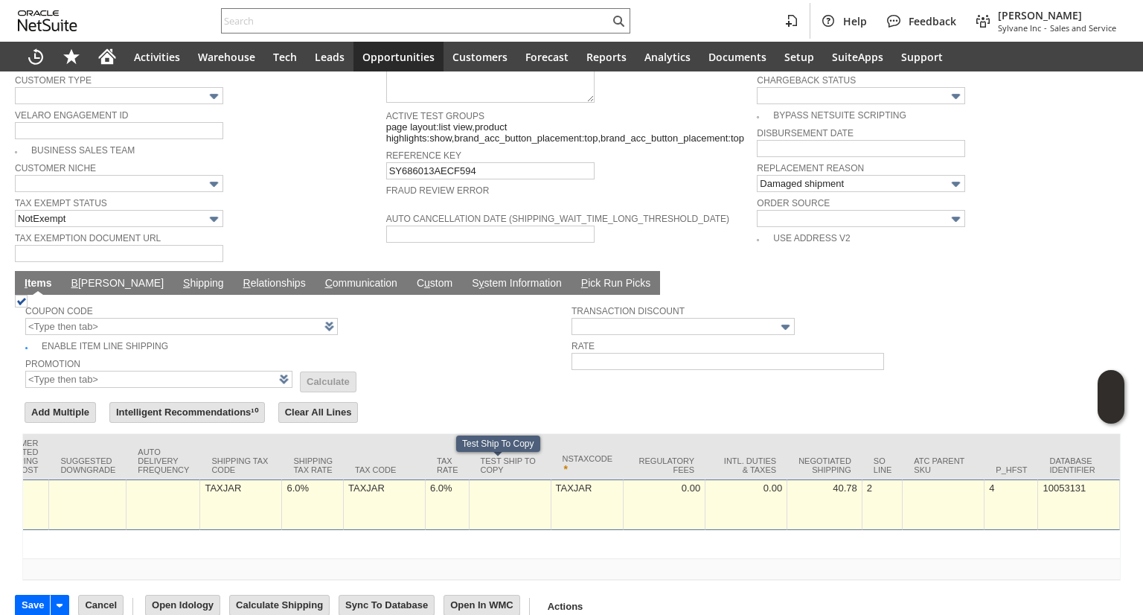
type input "0"
click at [444, 479] on td "6.0%" at bounding box center [448, 504] width 44 height 51
type input "0.0%"
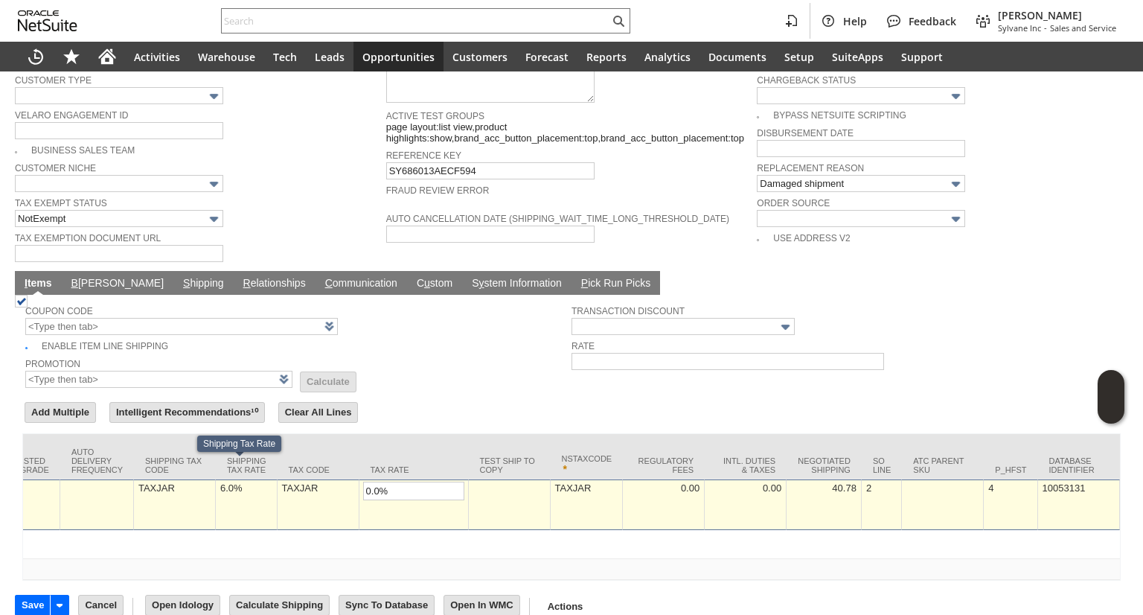
click at [238, 482] on td "6.0%" at bounding box center [247, 504] width 62 height 51
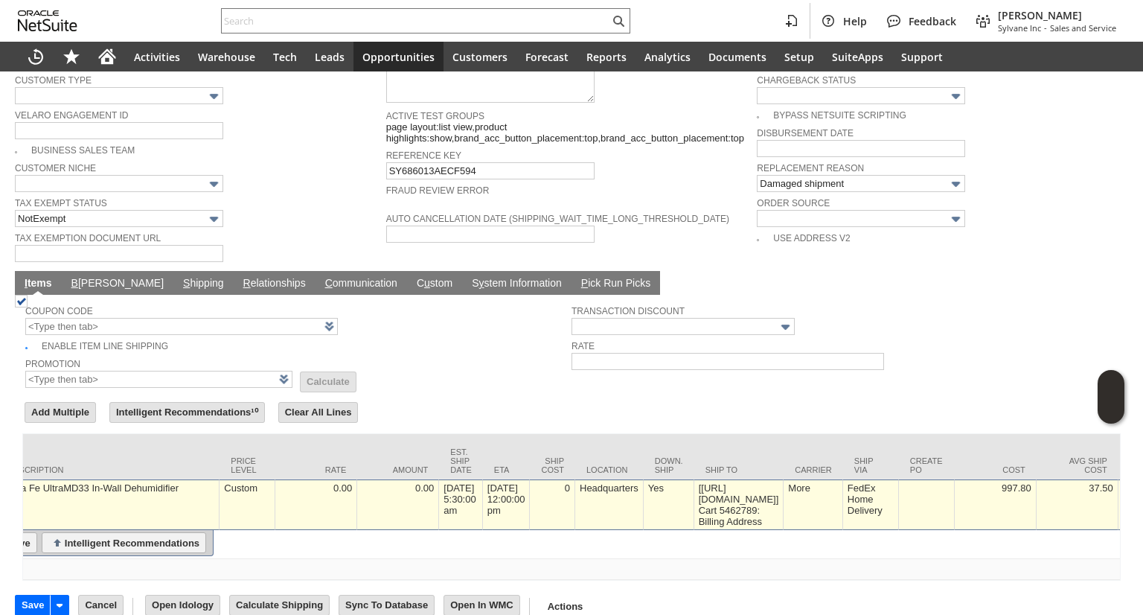
scroll to position [0, 0]
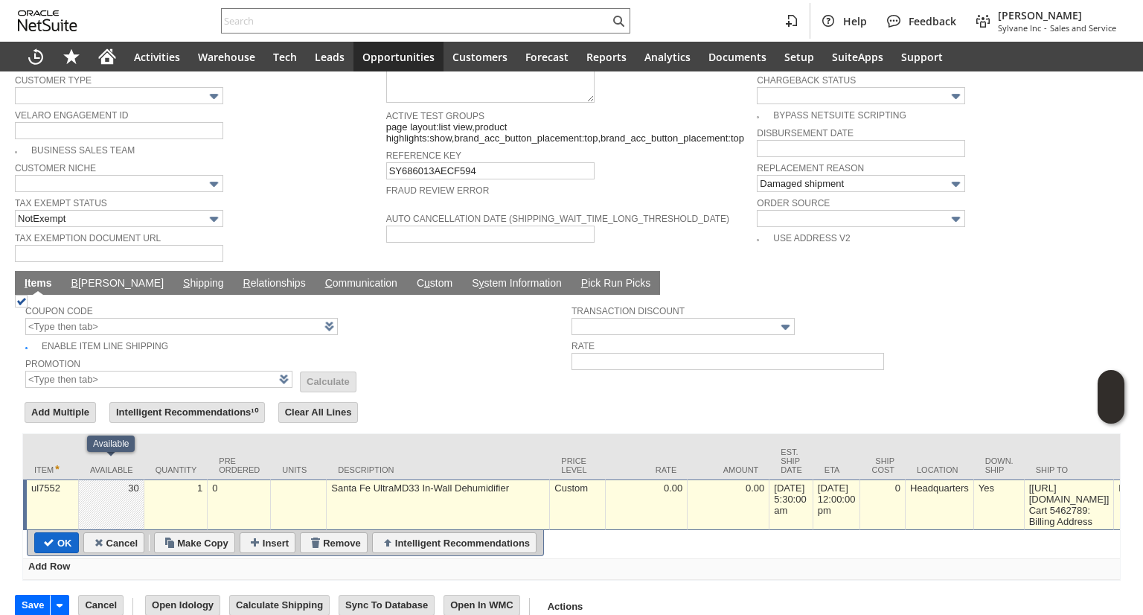
type input "0.0%"
click at [65, 533] on input "OK" at bounding box center [56, 542] width 43 height 19
type input "Add"
type input "Copy Previous"
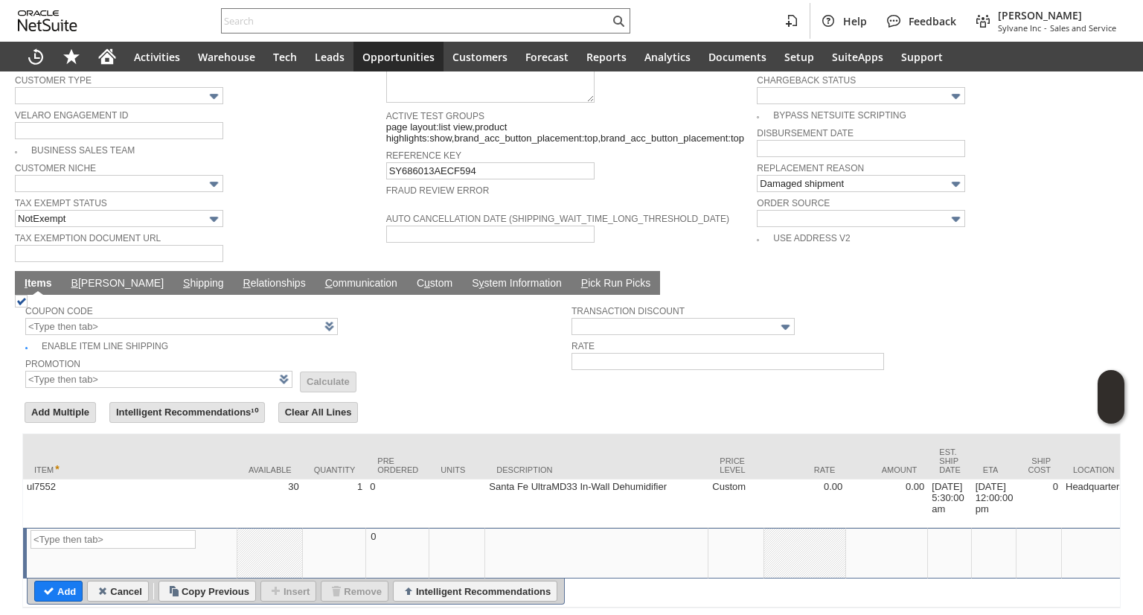
click at [88, 277] on link "B illing" at bounding box center [118, 284] width 100 height 14
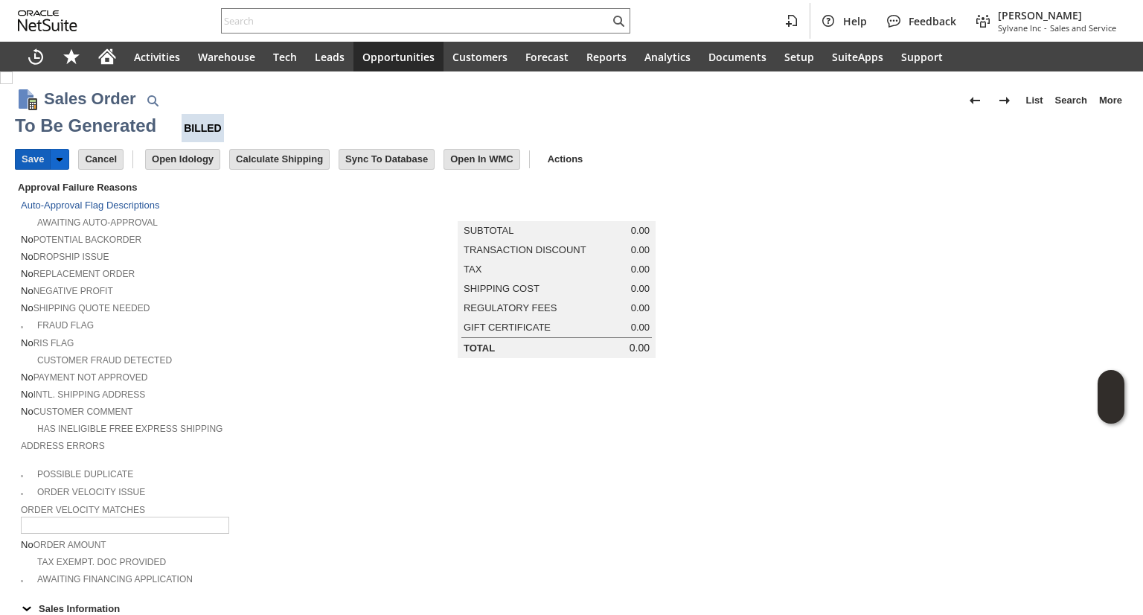
click at [33, 160] on input "Save" at bounding box center [33, 159] width 34 height 19
